Goal: Transaction & Acquisition: Purchase product/service

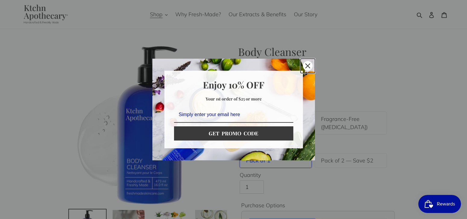
click at [308, 65] on icon "close icon" at bounding box center [307, 66] width 5 height 5
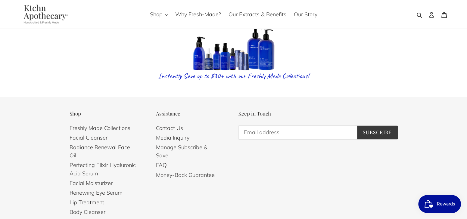
scroll to position [1424, 0]
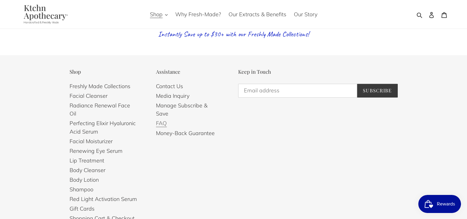
click at [161, 120] on link "FAQ" at bounding box center [161, 123] width 11 height 7
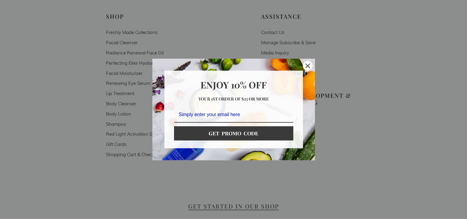
scroll to position [1239, 0]
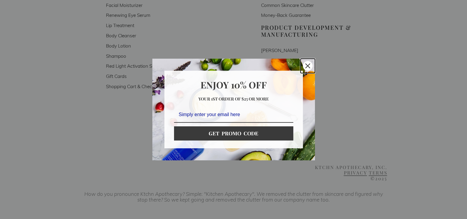
click at [305, 65] on icon "close icon" at bounding box center [307, 66] width 5 height 5
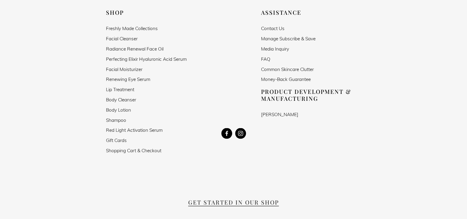
scroll to position [1167, 0]
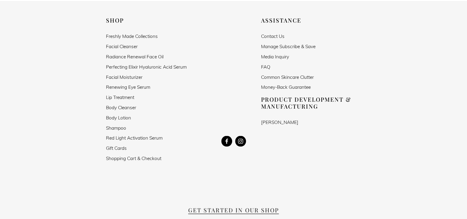
click at [141, 156] on link "Shopping Cart & Checkout" at bounding box center [133, 158] width 55 height 5
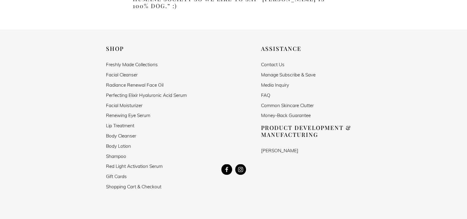
scroll to position [1146, 0]
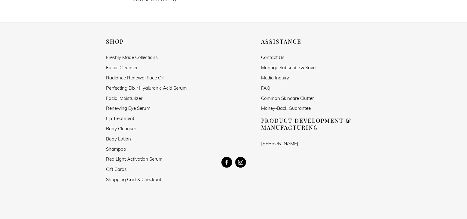
click at [294, 106] on link "Money-Back Guarantee" at bounding box center [286, 108] width 50 height 5
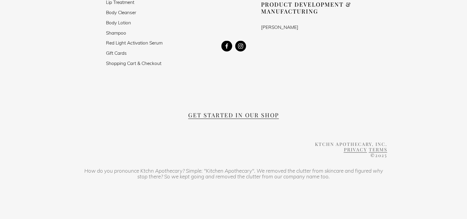
scroll to position [371, 0]
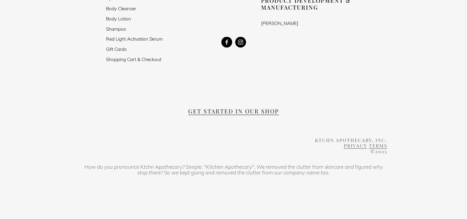
click at [242, 115] on span "Get Started in our Shop" at bounding box center [233, 111] width 91 height 8
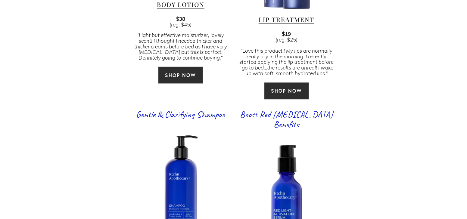
scroll to position [1091, 0]
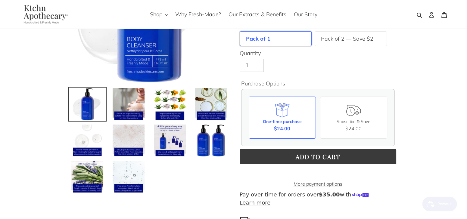
scroll to position [119, 0]
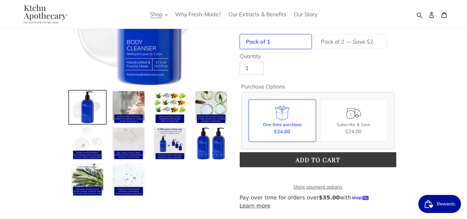
click at [294, 120] on div "One-time purchase $24.00" at bounding box center [282, 121] width 67 height 42
click at [0, 0] on input "One-time purchase $24.00" at bounding box center [0, 0] width 0 height 0
click at [367, 40] on label "Pack of 2 — Save $2" at bounding box center [347, 42] width 52 height 8
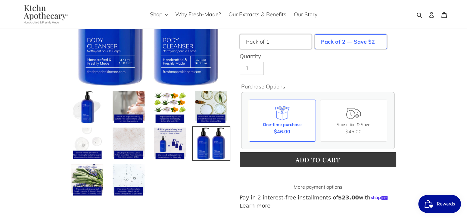
drag, startPoint x: 252, startPoint y: 41, endPoint x: 257, endPoint y: 41, distance: 4.5
click at [253, 41] on label "Pack of 1" at bounding box center [257, 42] width 23 height 8
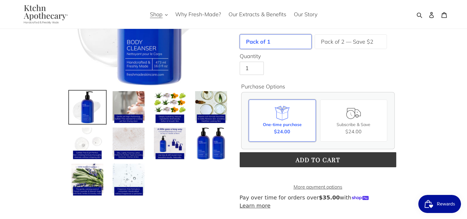
click at [291, 125] on div "One-time purchase" at bounding box center [282, 125] width 39 height 6
click at [0, 0] on input "One-time purchase $24.00" at bounding box center [0, 0] width 0 height 0
click at [277, 122] on div "One-time purchase" at bounding box center [282, 125] width 39 height 6
click at [0, 0] on input "One-time purchase $24.00" at bounding box center [0, 0] width 0 height 0
click at [277, 122] on div "One-time purchase" at bounding box center [282, 125] width 39 height 6
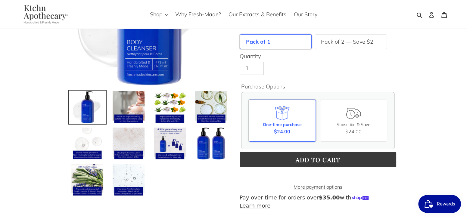
click at [0, 0] on input "One-time purchase $24.00" at bounding box center [0, 0] width 0 height 0
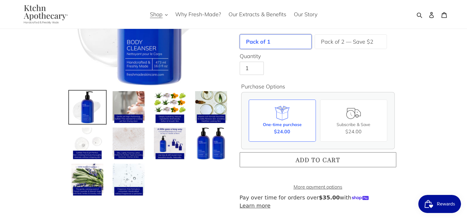
click at [327, 158] on span "Add to cart" at bounding box center [318, 160] width 45 height 8
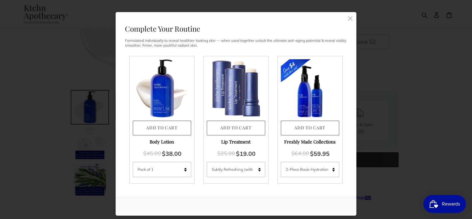
click at [345, 18] on link at bounding box center [350, 18] width 12 height 12
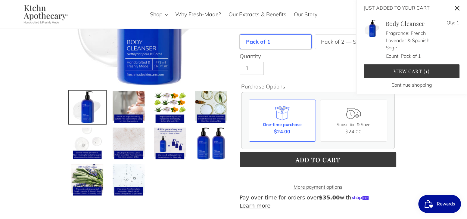
scroll to position [150, 0]
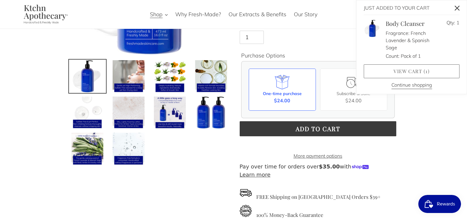
click at [434, 71] on link "View cart ( 1 )" at bounding box center [412, 71] width 96 height 14
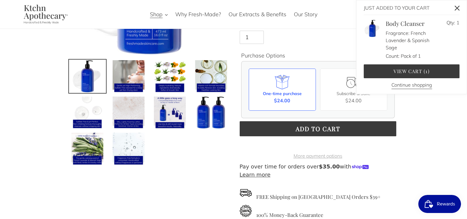
click at [325, 160] on link "More payment options" at bounding box center [318, 155] width 157 height 7
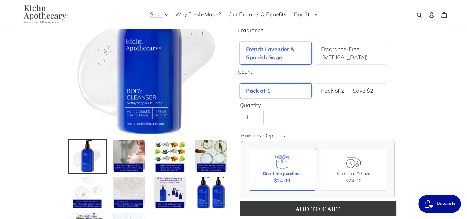
scroll to position [62, 0]
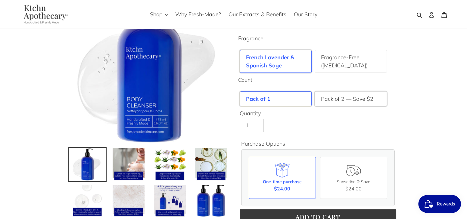
click at [336, 98] on label "Pack of 2 — Save $2" at bounding box center [347, 99] width 52 height 8
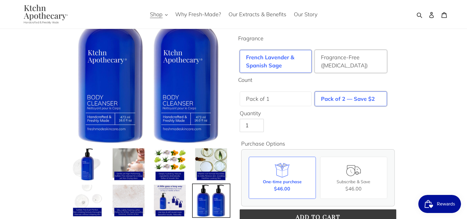
click at [350, 60] on label "Fragrance-Free ([MEDICAL_DATA])" at bounding box center [351, 61] width 60 height 16
click at [297, 58] on label "French Lavender & Spanish Sage" at bounding box center [276, 61] width 60 height 16
click at [157, 14] on span "Shop" at bounding box center [156, 14] width 13 height 7
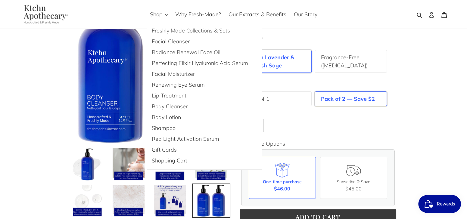
click at [197, 34] on span "Freshly Made Collections & Sets" at bounding box center [191, 30] width 78 height 7
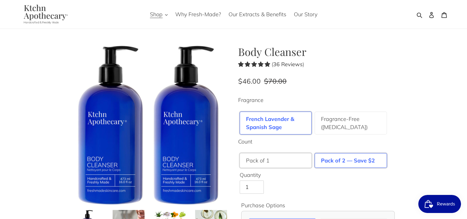
click at [278, 160] on div "Pack of 1" at bounding box center [276, 160] width 72 height 15
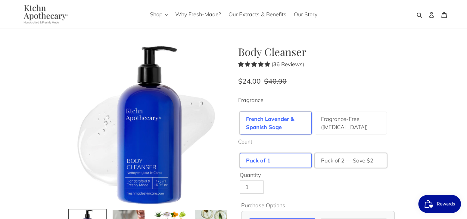
click at [355, 162] on label "Pack of 2 — Save $2" at bounding box center [347, 161] width 52 height 8
